Goal: Task Accomplishment & Management: Manage account settings

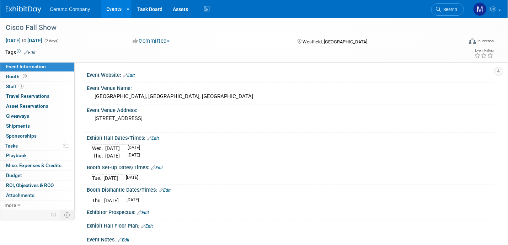
click at [114, 9] on link "Events" at bounding box center [114, 9] width 26 height 18
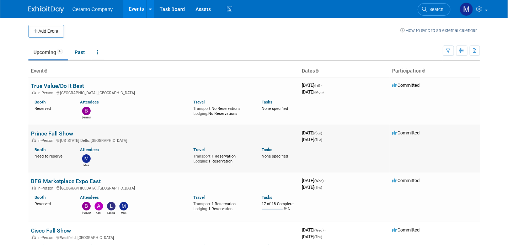
click at [45, 133] on link "Prince Fall Show" at bounding box center [52, 133] width 42 height 7
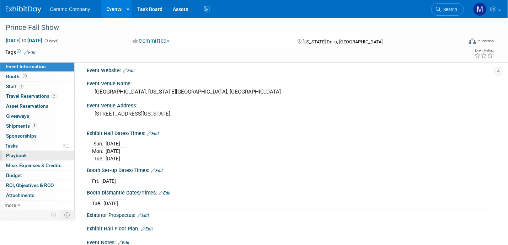
scroll to position [9, 0]
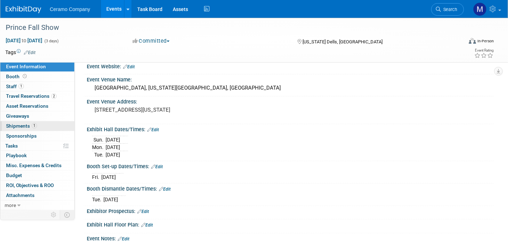
click at [23, 126] on span "Shipments 1" at bounding box center [21, 126] width 31 height 6
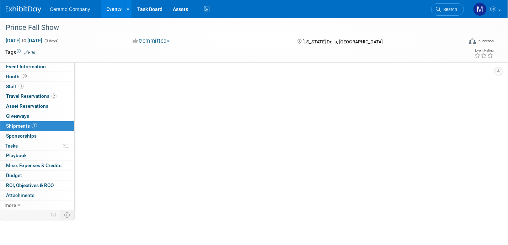
scroll to position [0, 0]
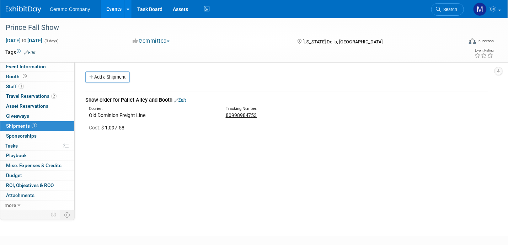
click at [112, 9] on link "Events" at bounding box center [114, 9] width 26 height 18
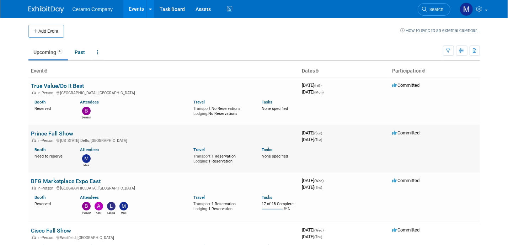
click at [47, 133] on link "Prince Fall Show" at bounding box center [52, 133] width 42 height 7
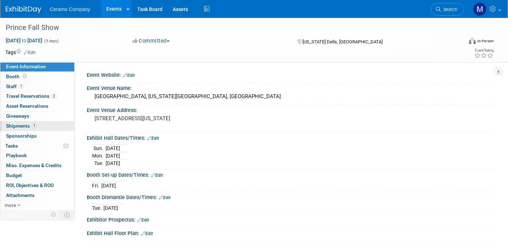
click at [24, 124] on span "Shipments 1" at bounding box center [21, 126] width 31 height 6
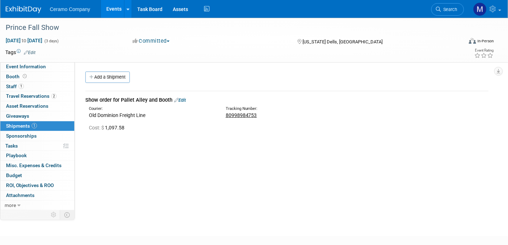
click at [185, 101] on link "Edit" at bounding box center [180, 99] width 12 height 5
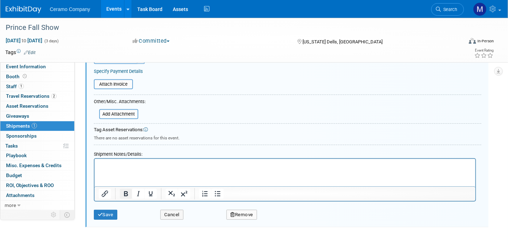
scroll to position [170, 0]
click at [129, 169] on html at bounding box center [284, 164] width 381 height 10
drag, startPoint x: 115, startPoint y: 163, endPoint x: 210, endPoint y: 298, distance: 164.6
click at [115, 163] on p "Air Tag 4" at bounding box center [285, 164] width 373 height 7
click at [103, 211] on button "Save" at bounding box center [105, 214] width 23 height 10
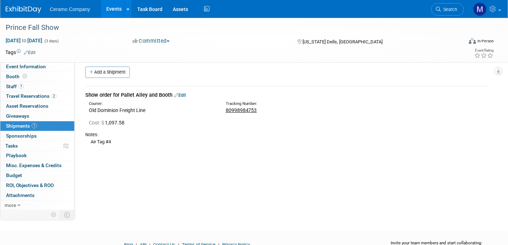
scroll to position [0, 0]
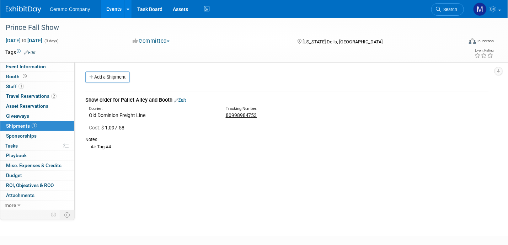
click at [185, 98] on link "Edit" at bounding box center [180, 99] width 12 height 5
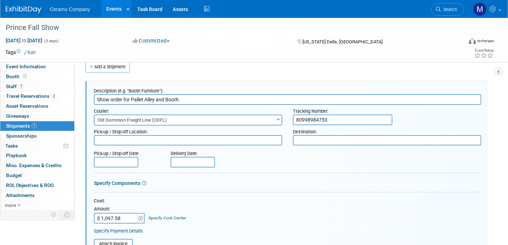
click at [195, 161] on input "text" at bounding box center [193, 162] width 44 height 11
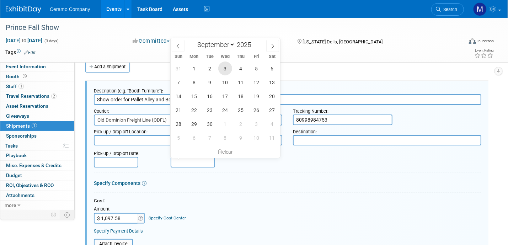
click at [224, 70] on span "3" at bounding box center [225, 69] width 14 height 14
type input "[DATE]"
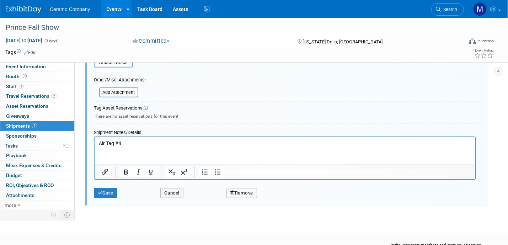
scroll to position [215, 0]
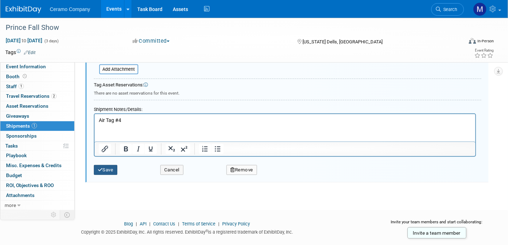
click at [103, 167] on button "Save" at bounding box center [105, 170] width 23 height 10
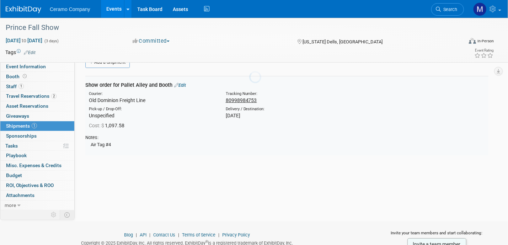
scroll to position [10, 0]
